Goal: Task Accomplishment & Management: Use online tool/utility

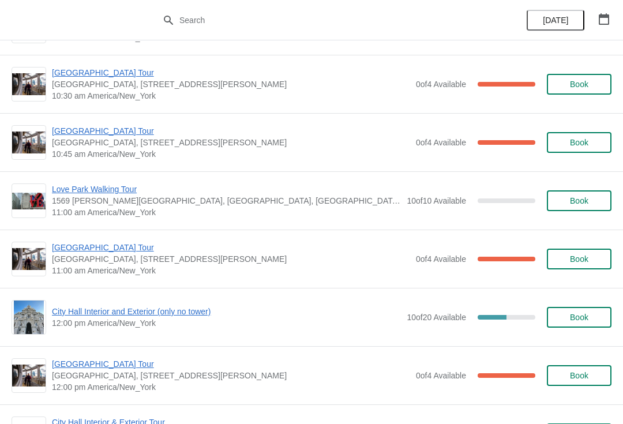
scroll to position [279, 0]
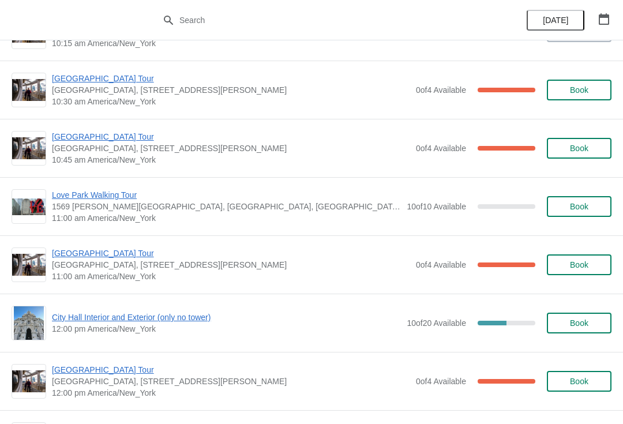
click at [114, 126] on div "[GEOGRAPHIC_DATA] [GEOGRAPHIC_DATA], [STREET_ADDRESS][PERSON_NAME] 10:45 am Ame…" at bounding box center [311, 148] width 623 height 58
click at [107, 136] on span "[GEOGRAPHIC_DATA] Tour" at bounding box center [231, 137] width 358 height 12
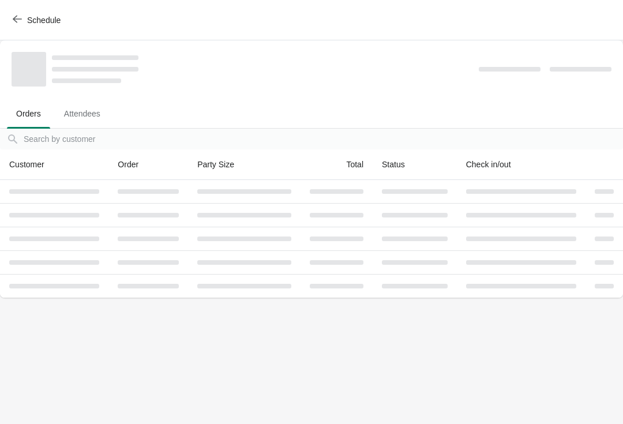
scroll to position [0, 0]
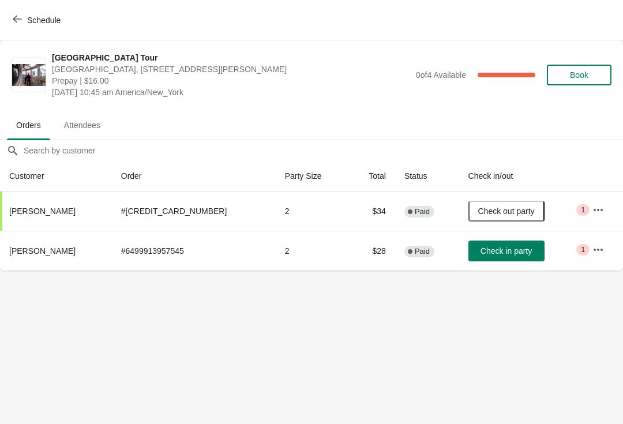
click at [498, 240] on button "Check in party" at bounding box center [506, 250] width 76 height 21
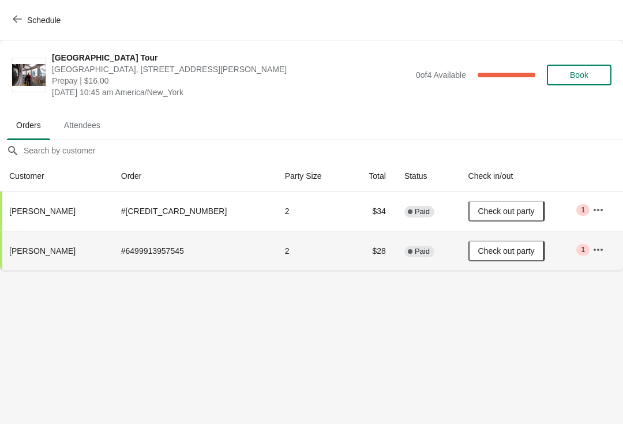
click at [33, 24] on span "Schedule" at bounding box center [43, 20] width 33 height 9
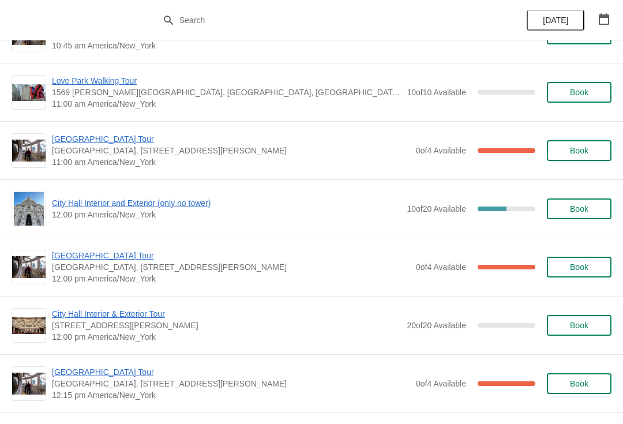
scroll to position [396, 0]
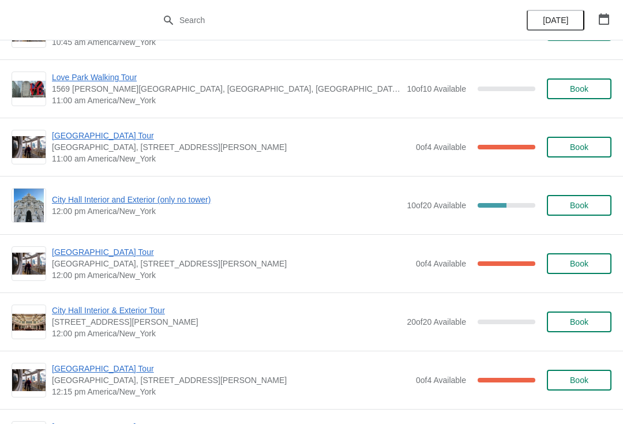
click at [105, 251] on span "[GEOGRAPHIC_DATA] Tour" at bounding box center [231, 252] width 358 height 12
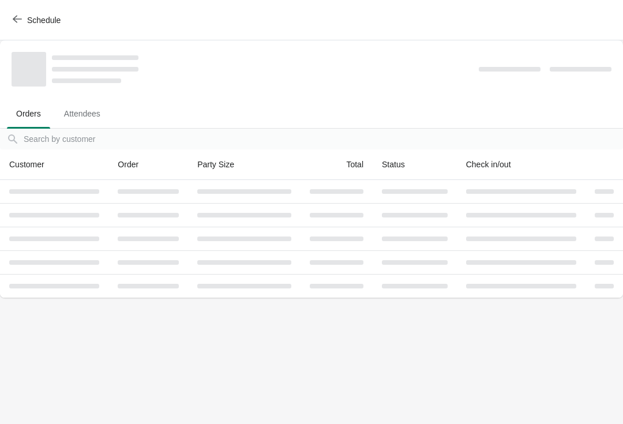
scroll to position [0, 0]
click at [40, 17] on span "Schedule" at bounding box center [43, 20] width 33 height 9
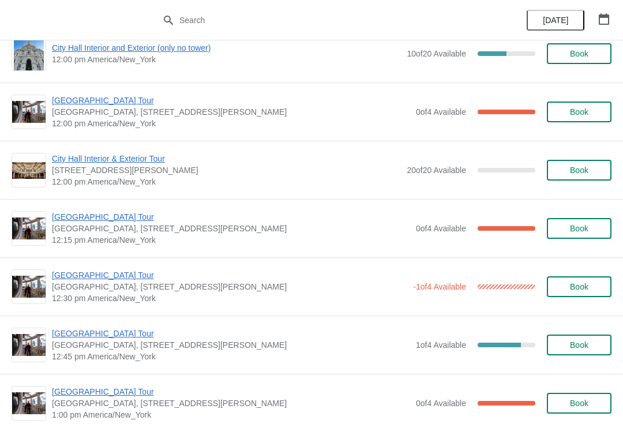
scroll to position [549, 0]
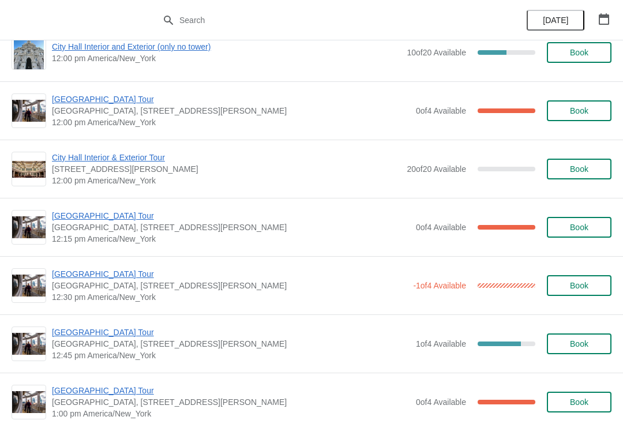
click at [92, 262] on div "[GEOGRAPHIC_DATA] [GEOGRAPHIC_DATA], [STREET_ADDRESS][PERSON_NAME] 12:30 pm [GE…" at bounding box center [311, 285] width 623 height 58
click at [103, 270] on span "[GEOGRAPHIC_DATA] Tour" at bounding box center [229, 274] width 355 height 12
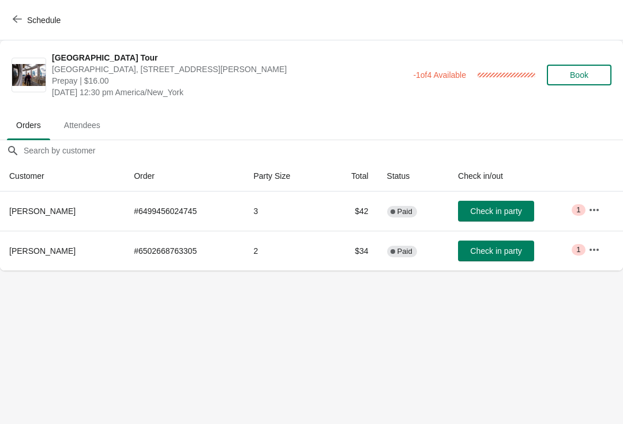
click at [511, 254] on span "Check in party" at bounding box center [495, 250] width 51 height 9
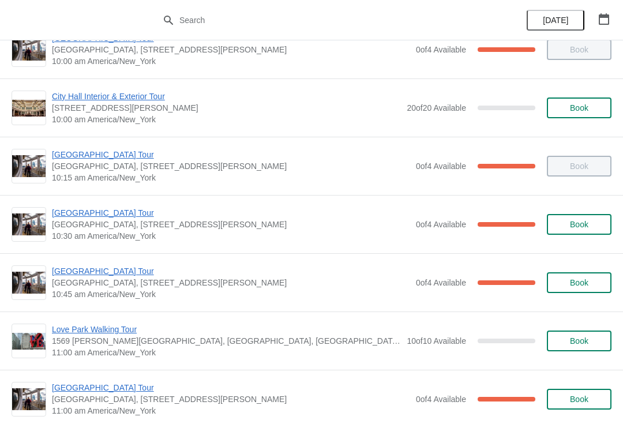
scroll to position [146, 0]
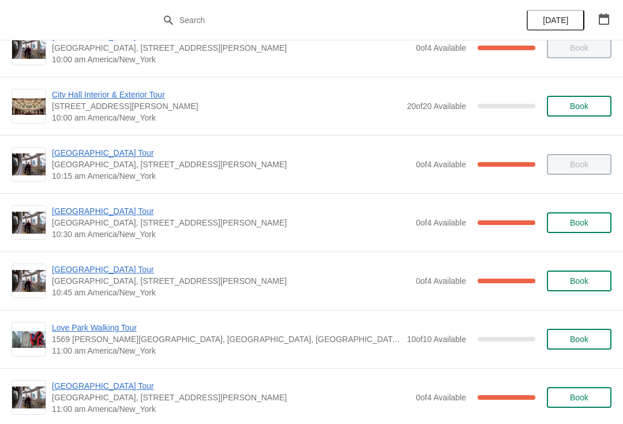
click at [92, 148] on span "[GEOGRAPHIC_DATA] Tour" at bounding box center [231, 153] width 358 height 12
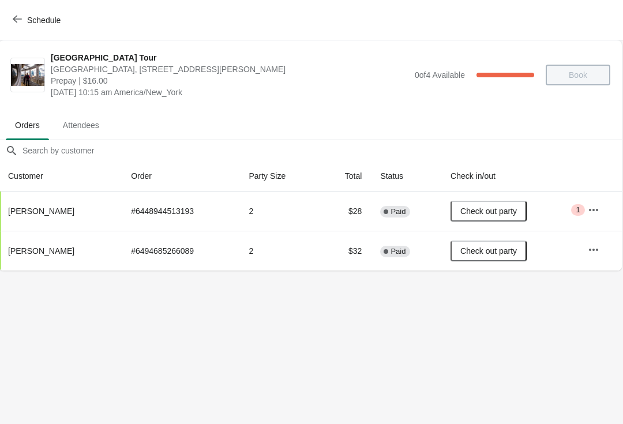
scroll to position [0, 1]
click at [22, 29] on button "Schedule" at bounding box center [38, 20] width 64 height 21
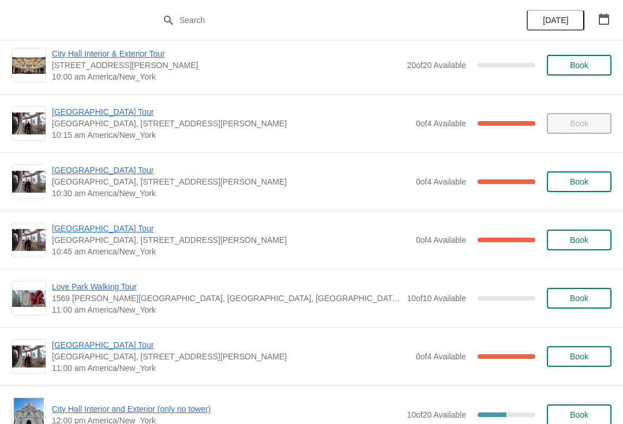
scroll to position [192, 0]
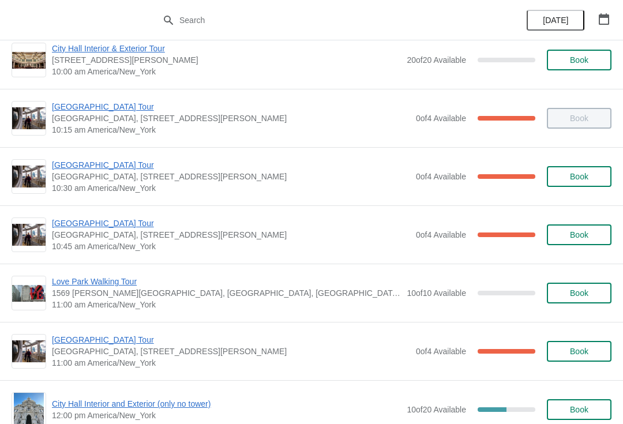
click at [81, 118] on span "[GEOGRAPHIC_DATA], [STREET_ADDRESS][PERSON_NAME]" at bounding box center [231, 118] width 358 height 12
click at [91, 107] on span "[GEOGRAPHIC_DATA] Tour" at bounding box center [231, 107] width 358 height 12
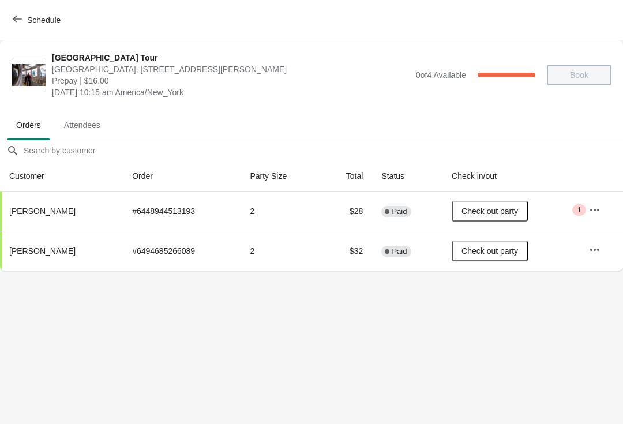
scroll to position [0, 0]
click at [8, 27] on button "Schedule" at bounding box center [38, 20] width 64 height 21
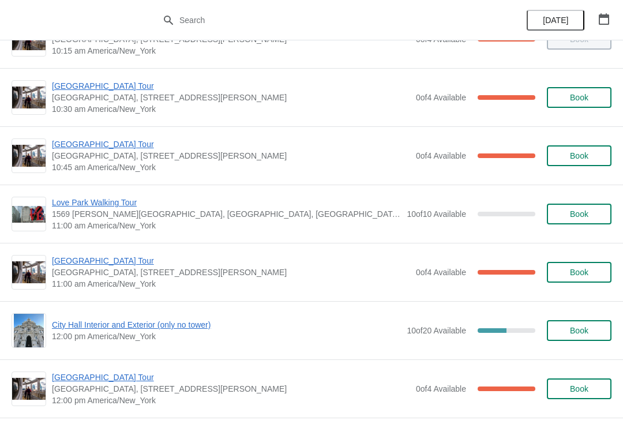
scroll to position [275, 0]
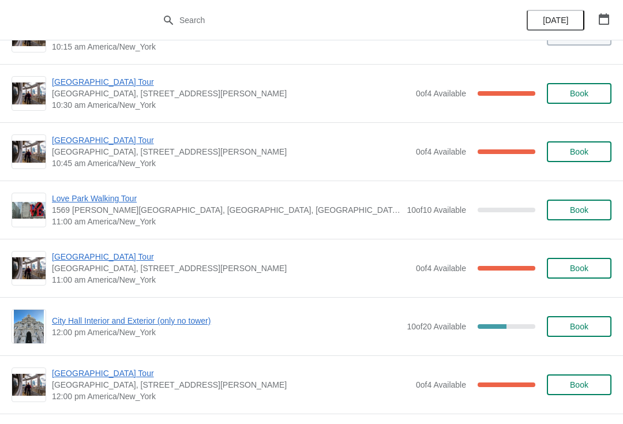
click at [61, 137] on span "[GEOGRAPHIC_DATA] Tour" at bounding box center [231, 140] width 358 height 12
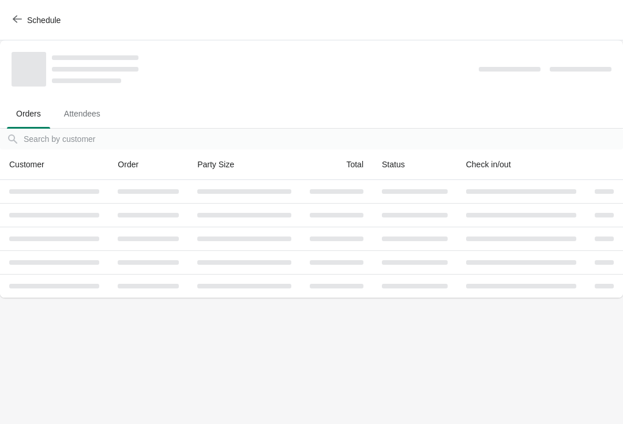
scroll to position [0, 0]
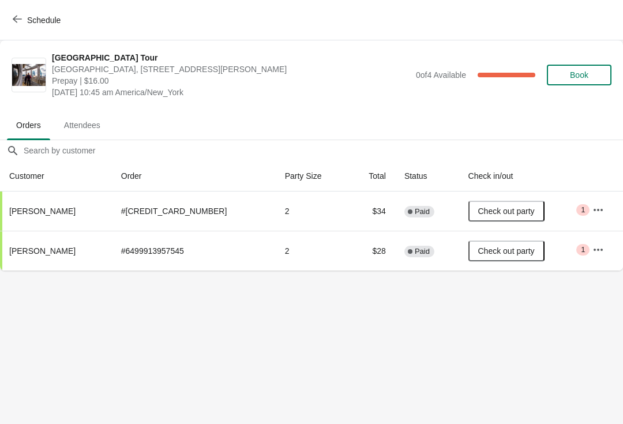
click at [24, 24] on span "Schedule" at bounding box center [38, 19] width 46 height 11
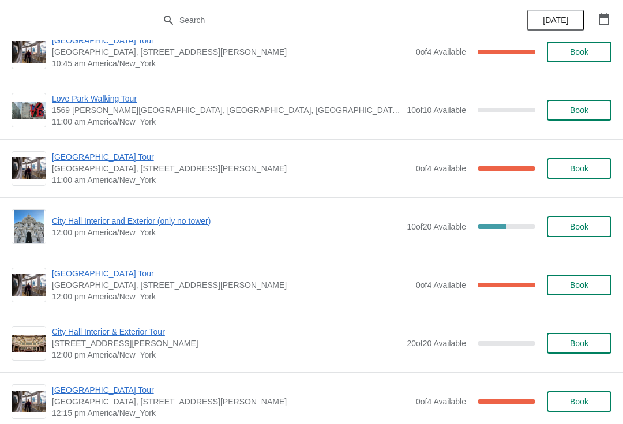
scroll to position [379, 0]
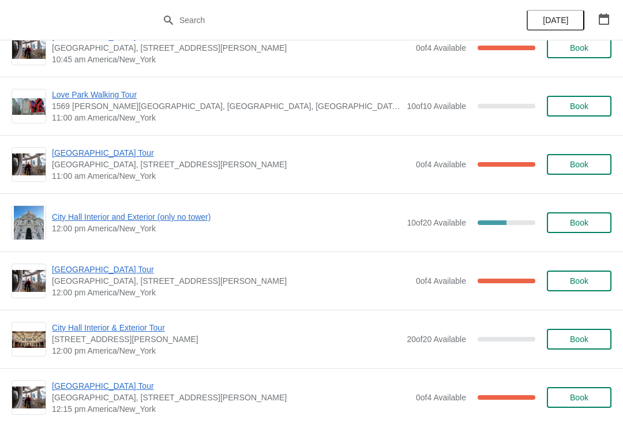
click at [95, 157] on span "[GEOGRAPHIC_DATA] Tour" at bounding box center [231, 153] width 358 height 12
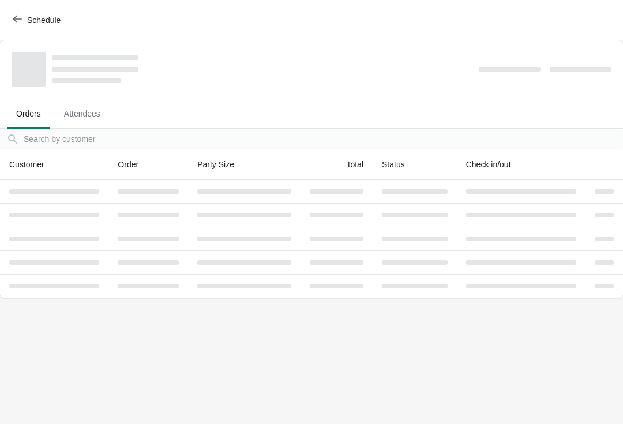
scroll to position [0, 0]
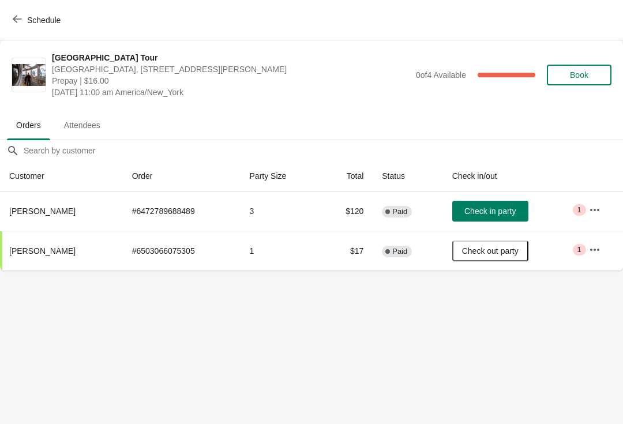
click at [19, 29] on button "Schedule" at bounding box center [38, 20] width 64 height 21
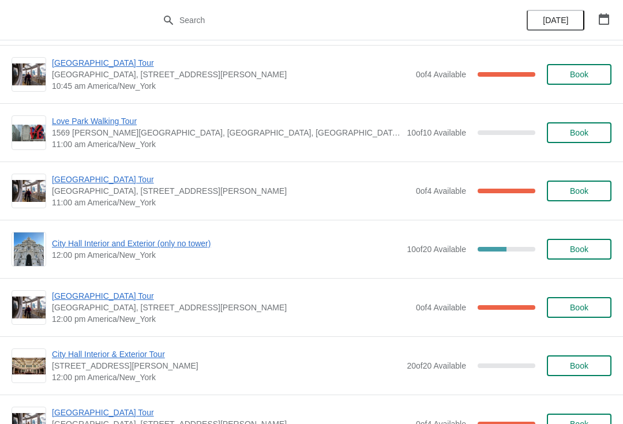
scroll to position [382, 0]
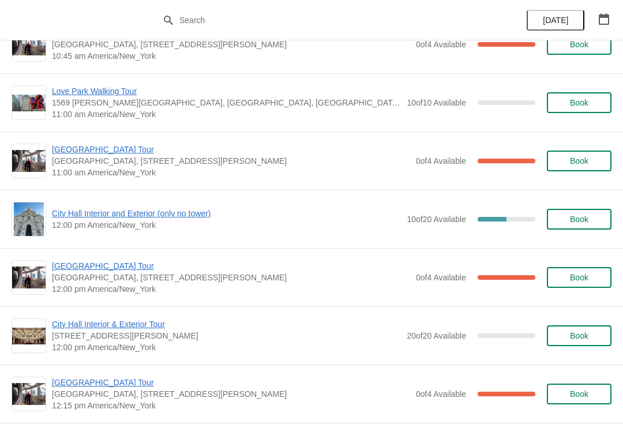
click at [89, 151] on span "[GEOGRAPHIC_DATA] Tour" at bounding box center [231, 150] width 358 height 12
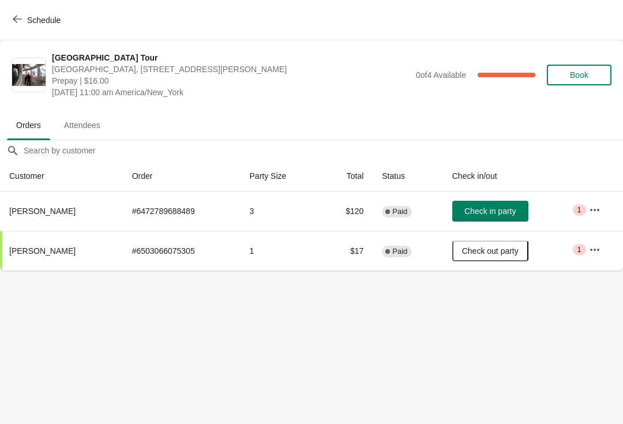
scroll to position [0, 0]
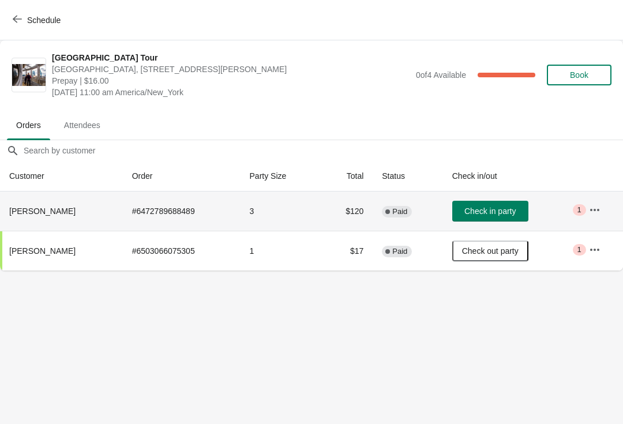
click at [492, 197] on td "Check in party" at bounding box center [511, 210] width 137 height 39
click at [495, 221] on button "Check in party" at bounding box center [490, 211] width 76 height 21
click at [492, 220] on button "Check out party" at bounding box center [490, 211] width 76 height 21
click at [501, 209] on span "Check in party" at bounding box center [489, 210] width 51 height 9
click at [25, 28] on button "Schedule" at bounding box center [38, 20] width 64 height 21
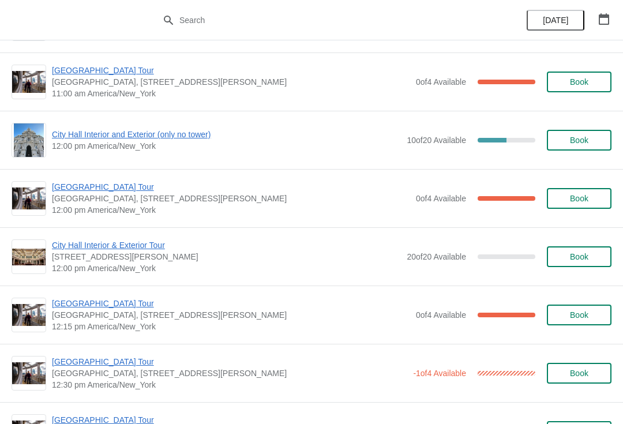
scroll to position [460, 0]
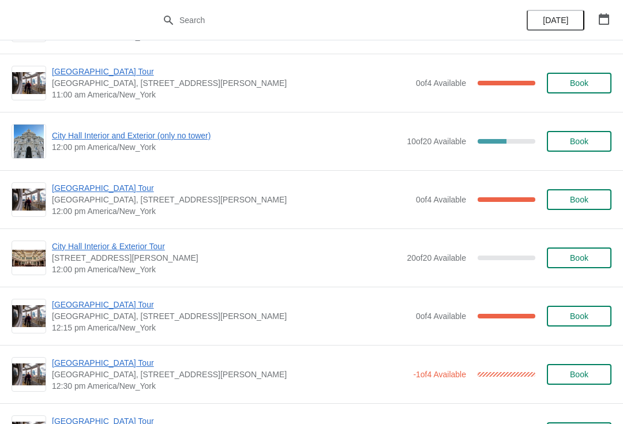
click at [182, 137] on span "City Hall Interior and Exterior (only no tower)" at bounding box center [226, 136] width 349 height 12
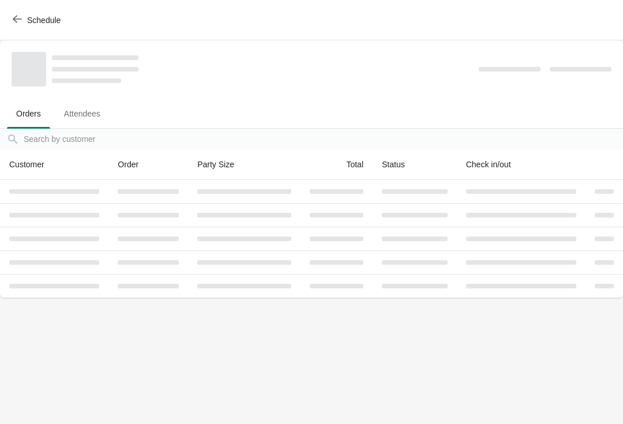
scroll to position [0, 0]
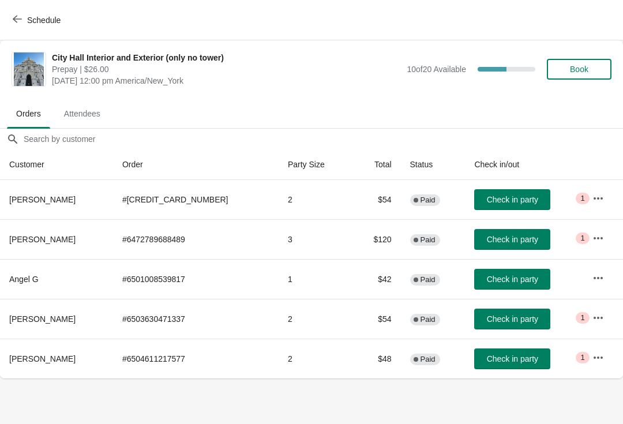
click at [505, 234] on button "Check in party" at bounding box center [512, 239] width 76 height 21
